Goal: Navigation & Orientation: Find specific page/section

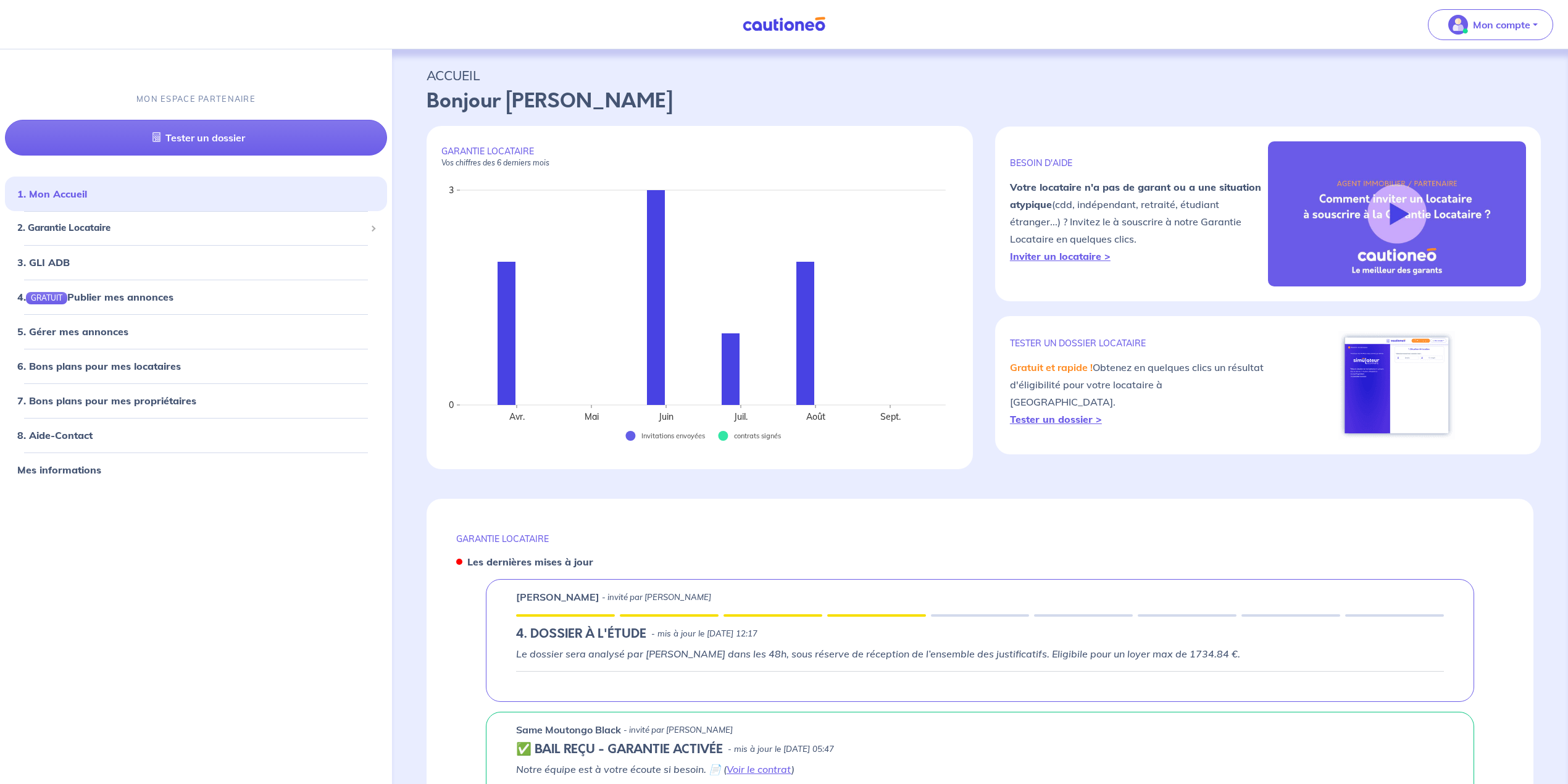
drag, startPoint x: 1245, startPoint y: 647, endPoint x: 961, endPoint y: 641, distance: 284.1
click at [961, 641] on div "[PERSON_NAME] - invité par [PERSON_NAME] 4. DOSSIER À L'ÉTUDE - mis à jour le […" at bounding box center [980, 640] width 988 height 123
click at [648, 631] on div "4. DOSSIER À L'ÉTUDE - mis à jour le [DATE] 12:17" at bounding box center [979, 634] width 927 height 15
drag, startPoint x: 648, startPoint y: 631, endPoint x: 488, endPoint y: 638, distance: 160.2
click at [488, 638] on div "[PERSON_NAME] - invité par [PERSON_NAME] 4. DOSSIER À L'ÉTUDE - mis à jour le […" at bounding box center [980, 640] width 988 height 123
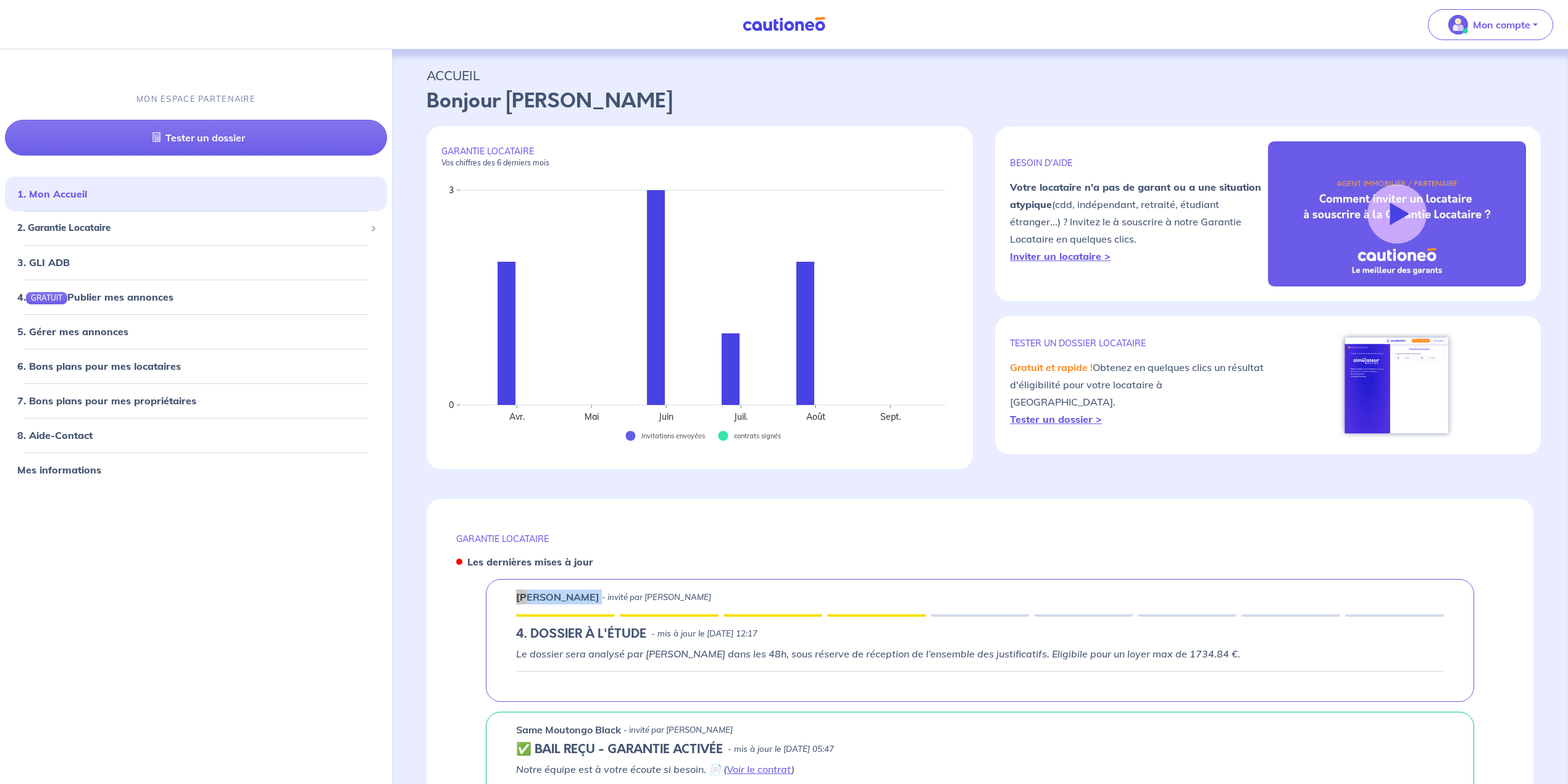
drag, startPoint x: 595, startPoint y: 596, endPoint x: 492, endPoint y: 594, distance: 103.0
click at [492, 594] on div "[PERSON_NAME] - invité par [PERSON_NAME] 4. DOSSIER À L'ÉTUDE - mis à jour le […" at bounding box center [980, 640] width 988 height 123
copy p "[PERSON_NAME]"
click at [65, 227] on span "2. Garantie Locataire" at bounding box center [191, 228] width 348 height 14
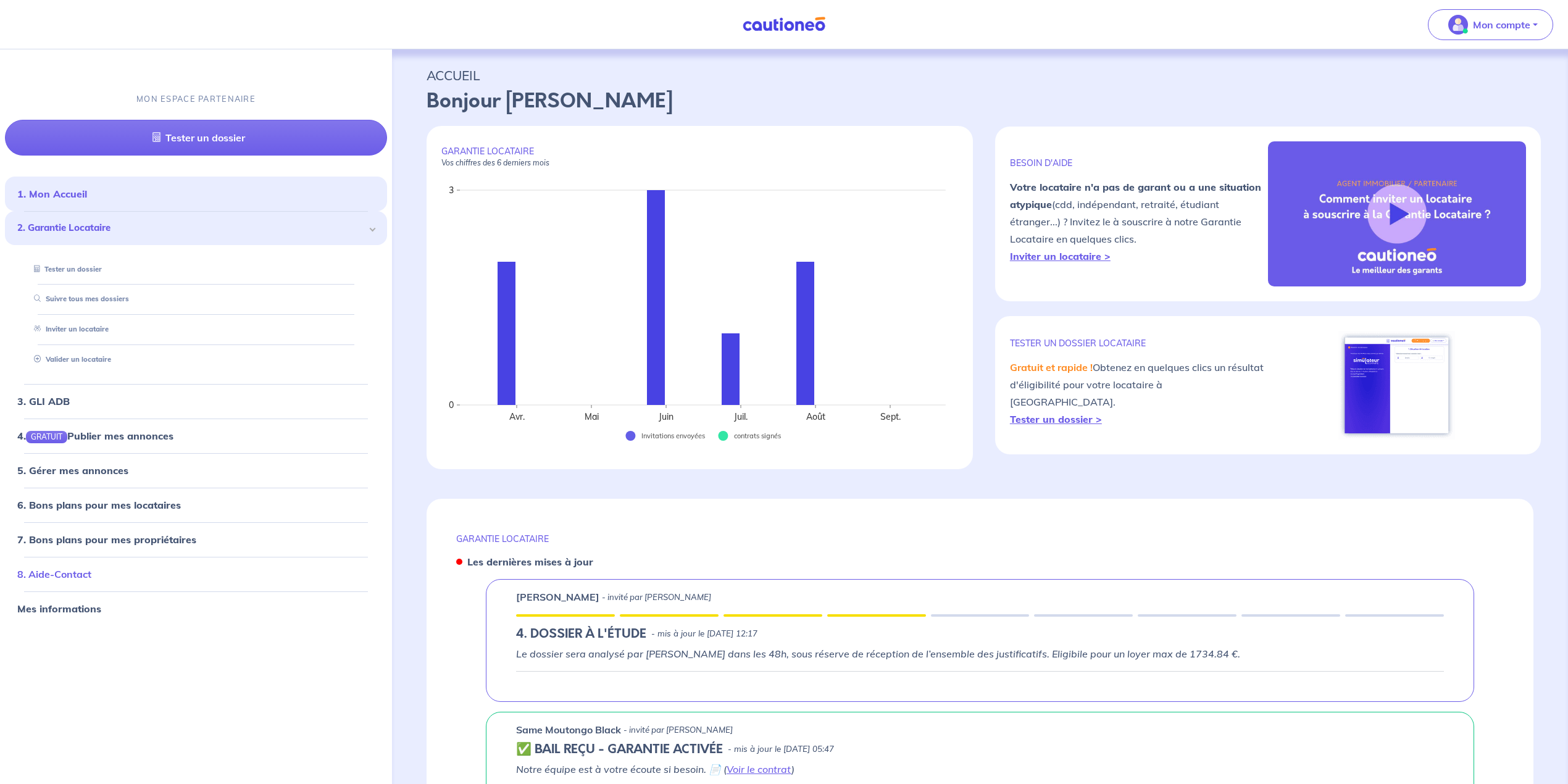
click at [49, 571] on link "8. Aide-Contact" at bounding box center [54, 575] width 74 height 13
click at [85, 195] on link "1. Mon Accueil" at bounding box center [51, 194] width 68 height 13
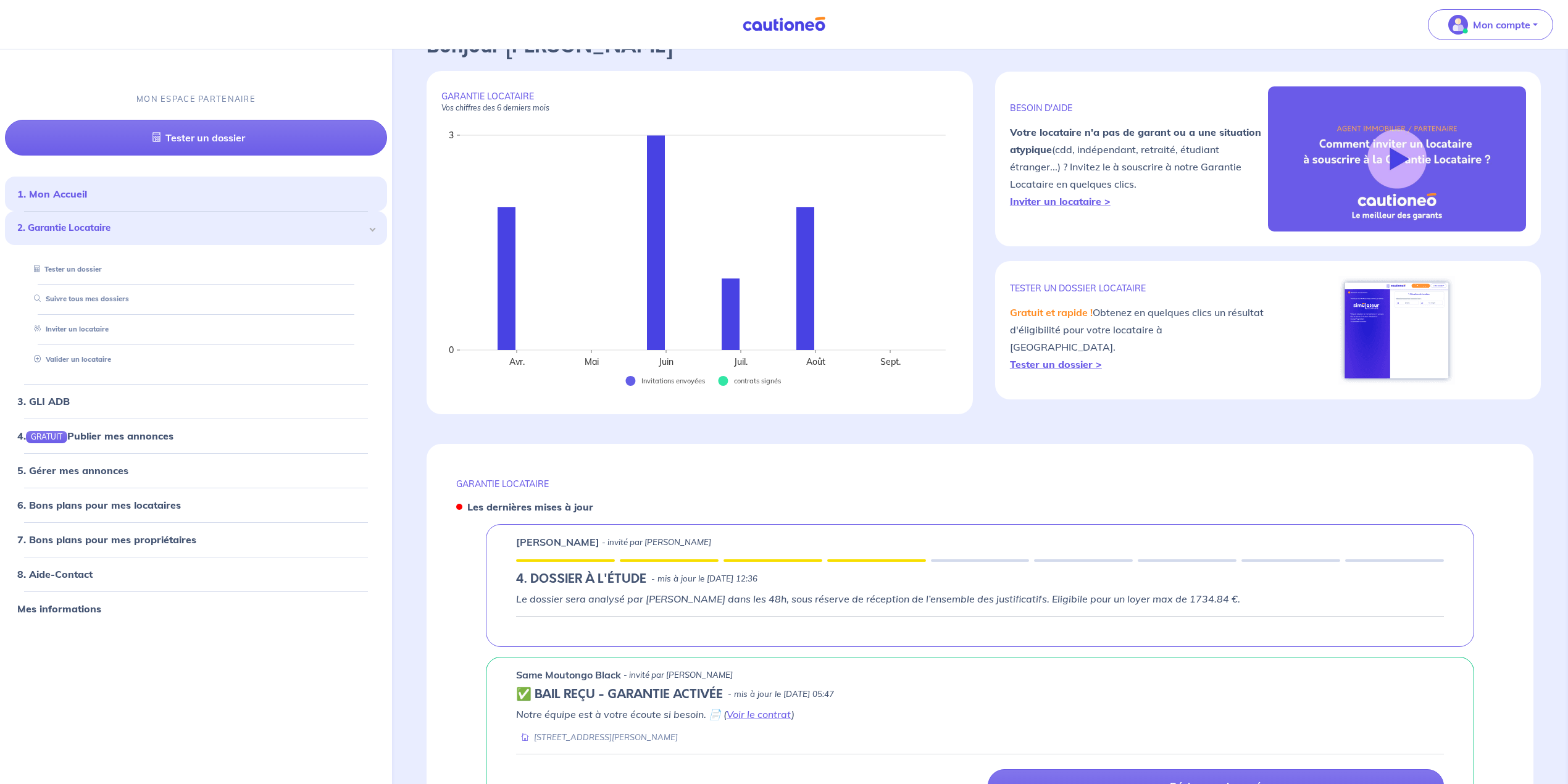
scroll to position [329, 0]
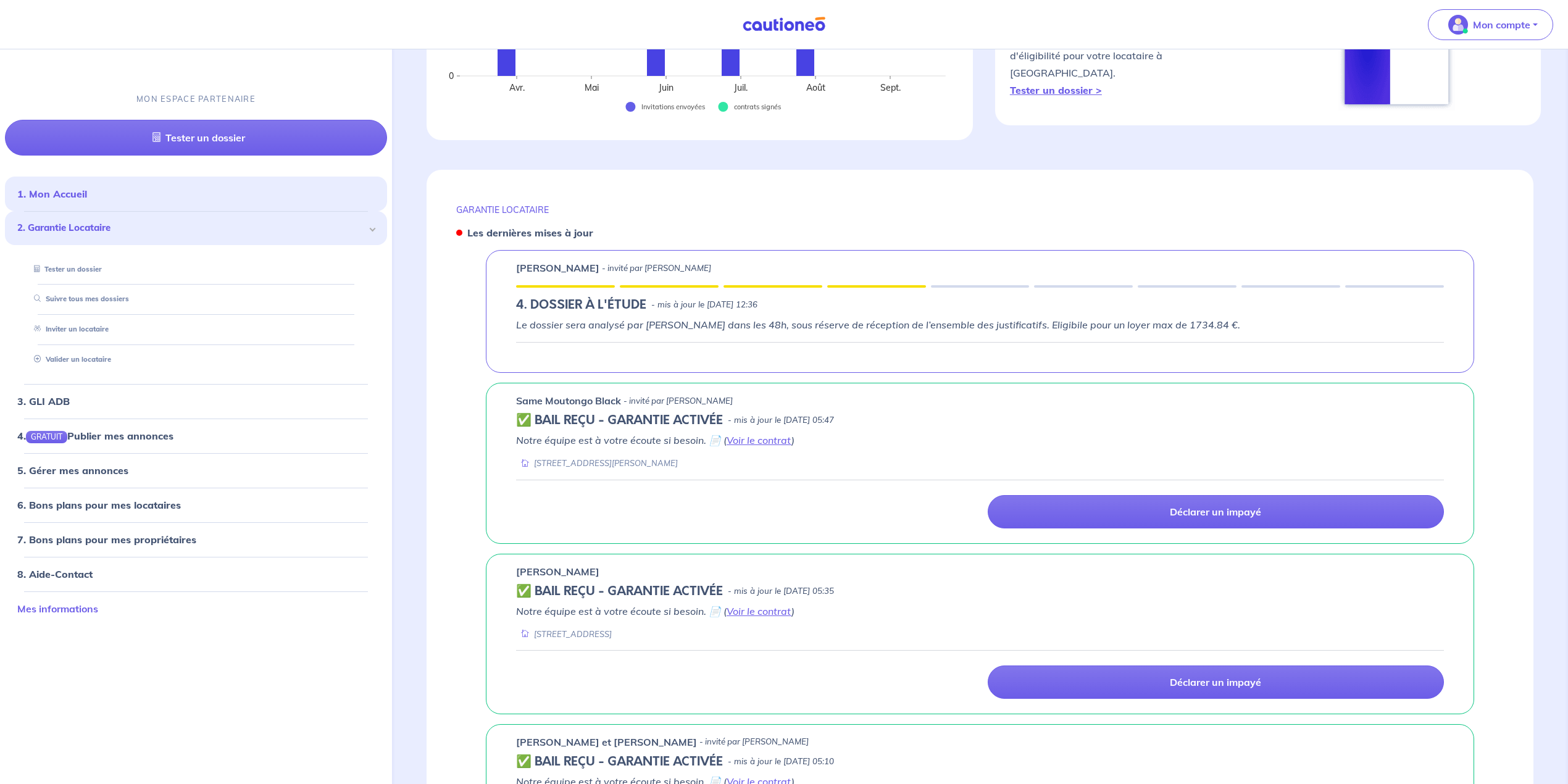
click at [66, 607] on link "Mes informations" at bounding box center [57, 609] width 80 height 13
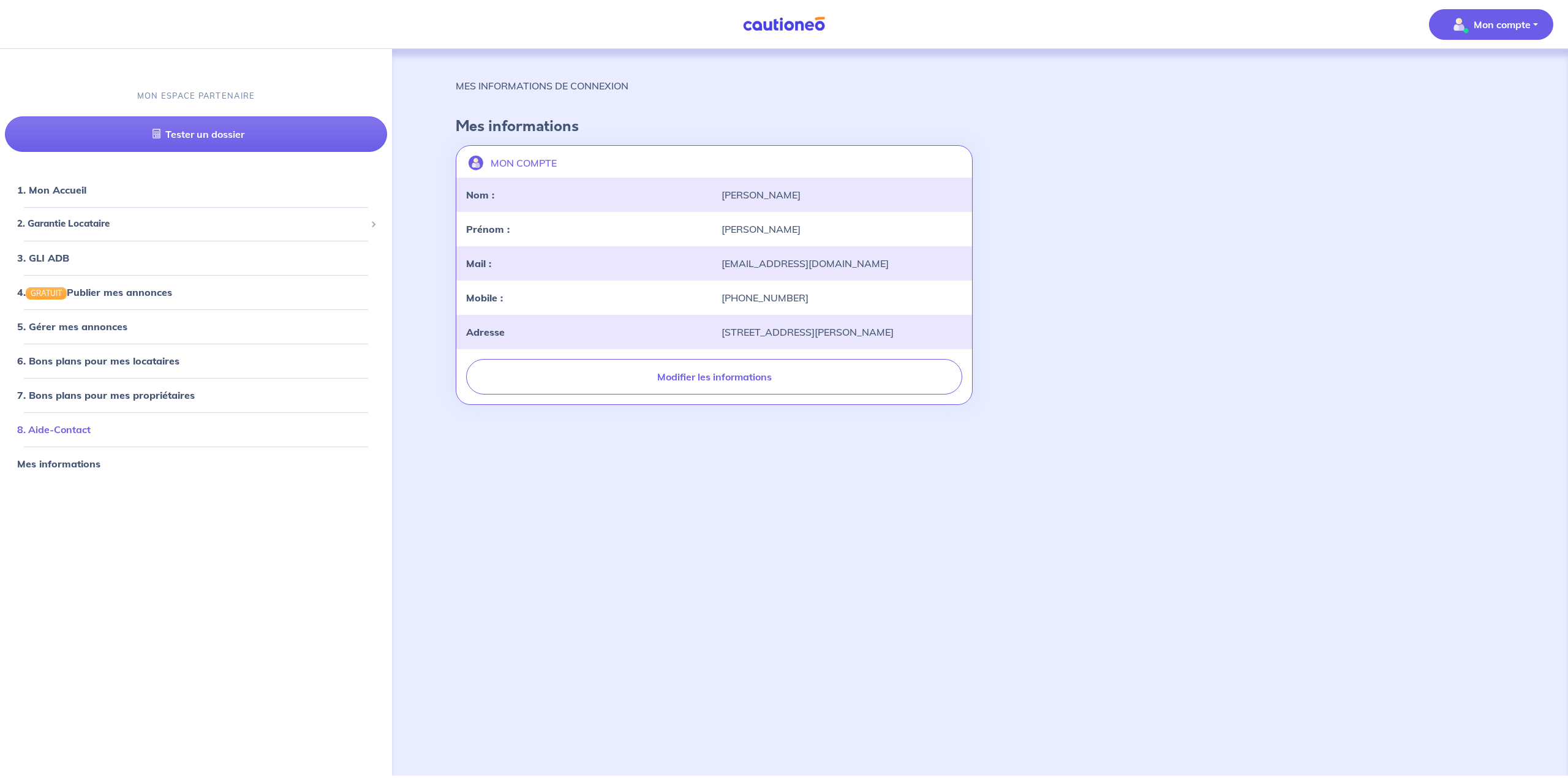
click at [64, 430] on link "8. Aide-Contact" at bounding box center [54, 430] width 74 height 12
click at [66, 364] on link "6. Bons plans pour mes locataires" at bounding box center [95, 361] width 156 height 12
click at [1535, 30] on button "Mon compte" at bounding box center [1491, 24] width 124 height 30
click at [217, 513] on div "MON ESPACE PARTENAIRE Tester un dossier 1. Mon Accueil 2. Garantie Locataire Te…" at bounding box center [196, 425] width 392 height 700
